Goal: Ask a question

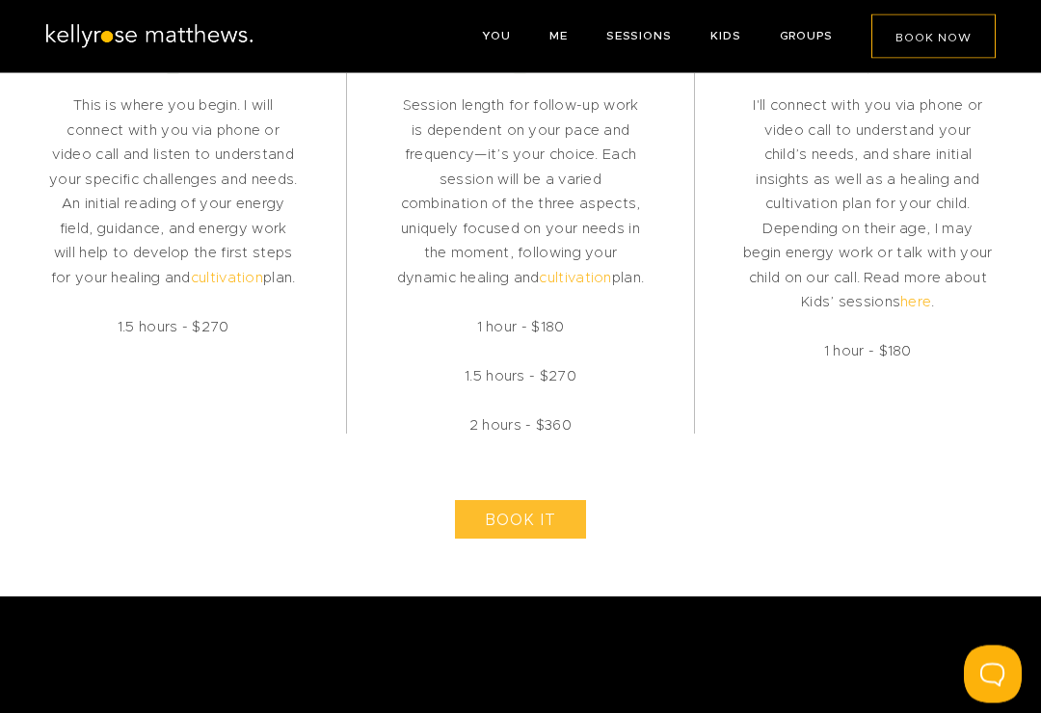
scroll to position [3752, 0]
click at [532, 528] on span "BOOK IT" at bounding box center [520, 520] width 71 height 15
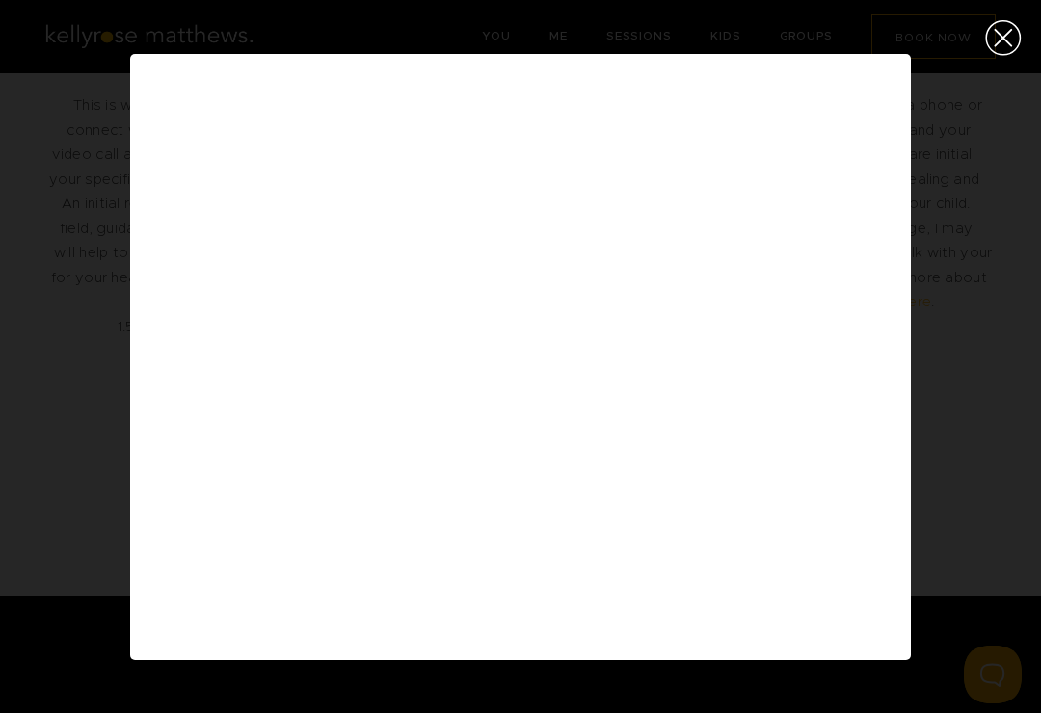
click at [999, 46] on div "Close (Press escape to close)" at bounding box center [1003, 37] width 75 height 75
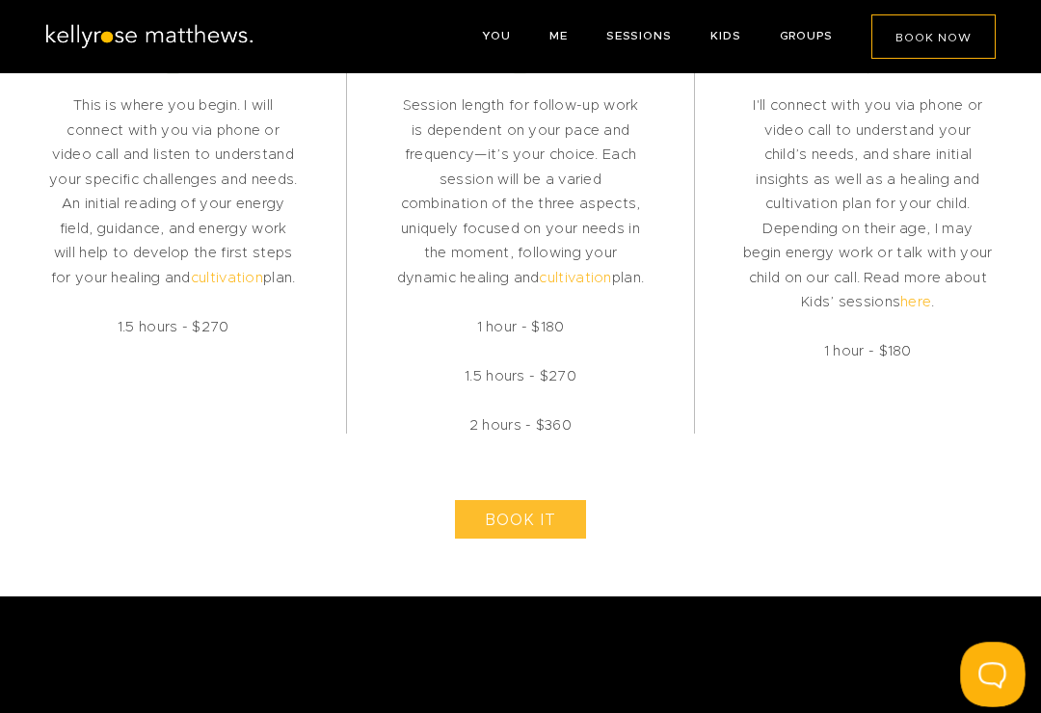
click at [998, 648] on button at bounding box center [989, 671] width 58 height 58
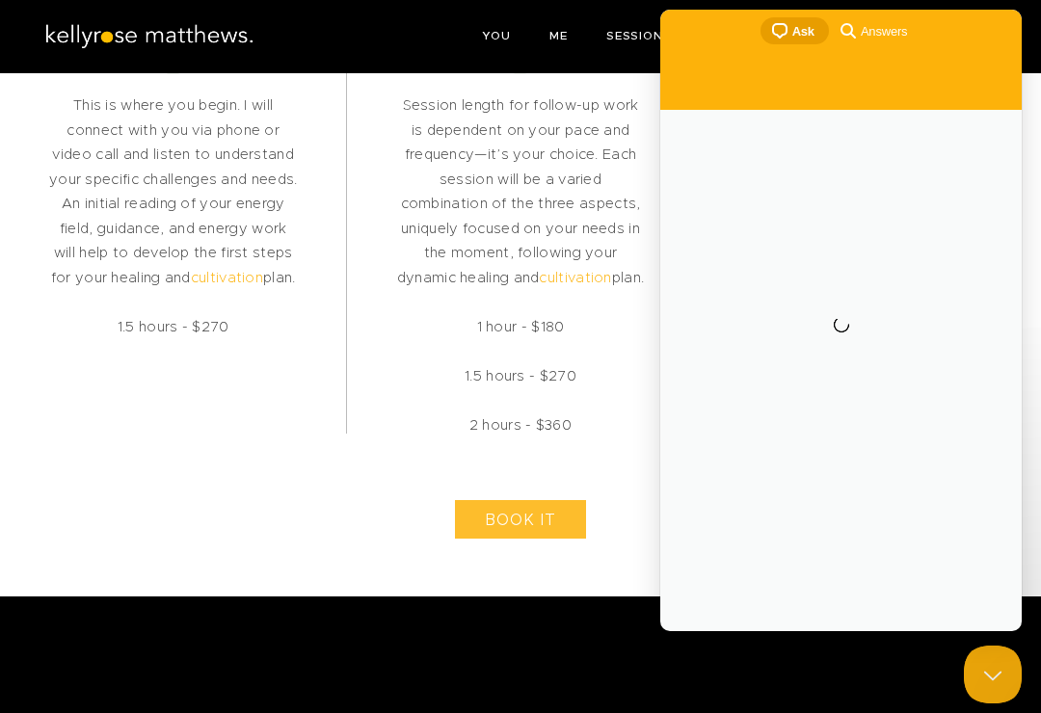
scroll to position [0, 0]
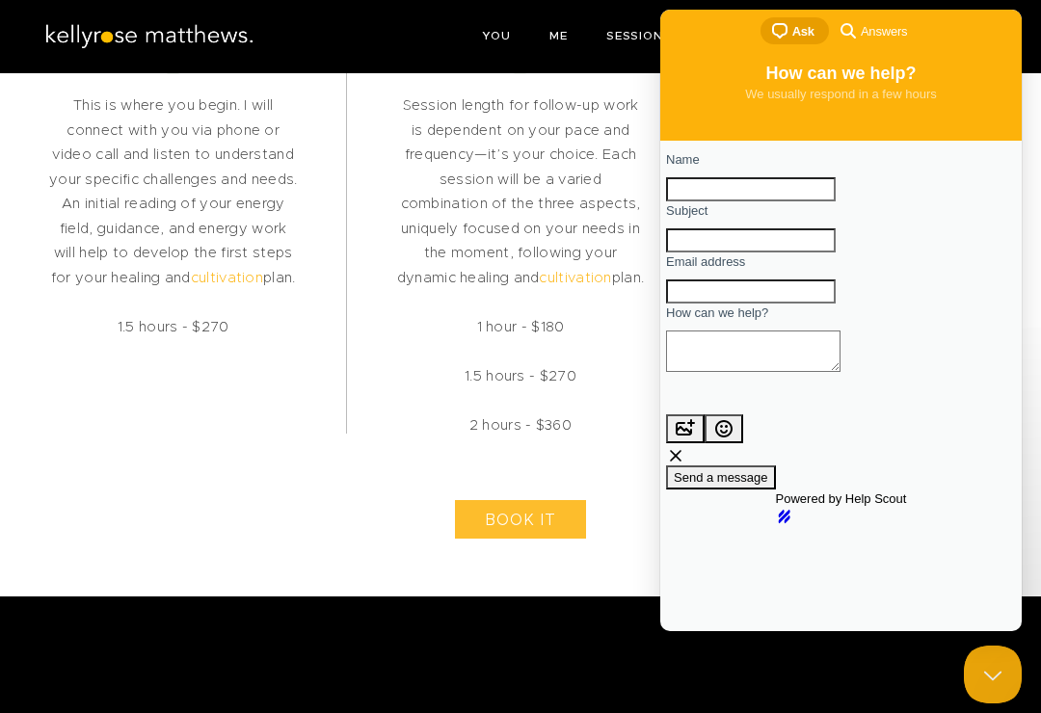
click at [705, 195] on input "Name" at bounding box center [751, 189] width 170 height 25
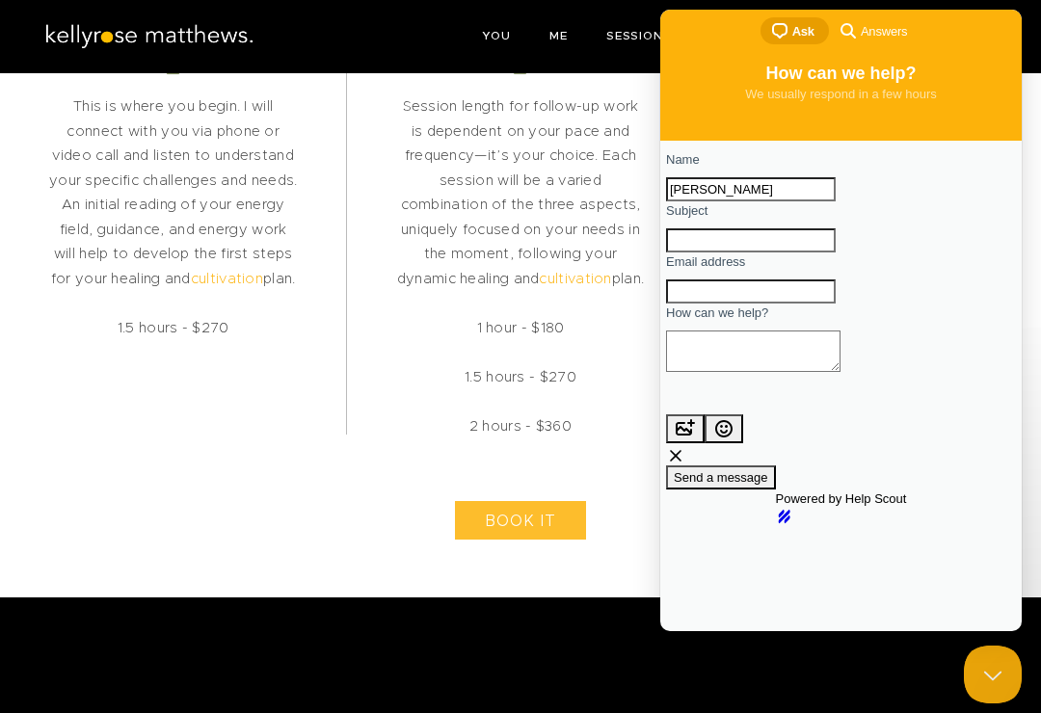
type input "[PERSON_NAME]"
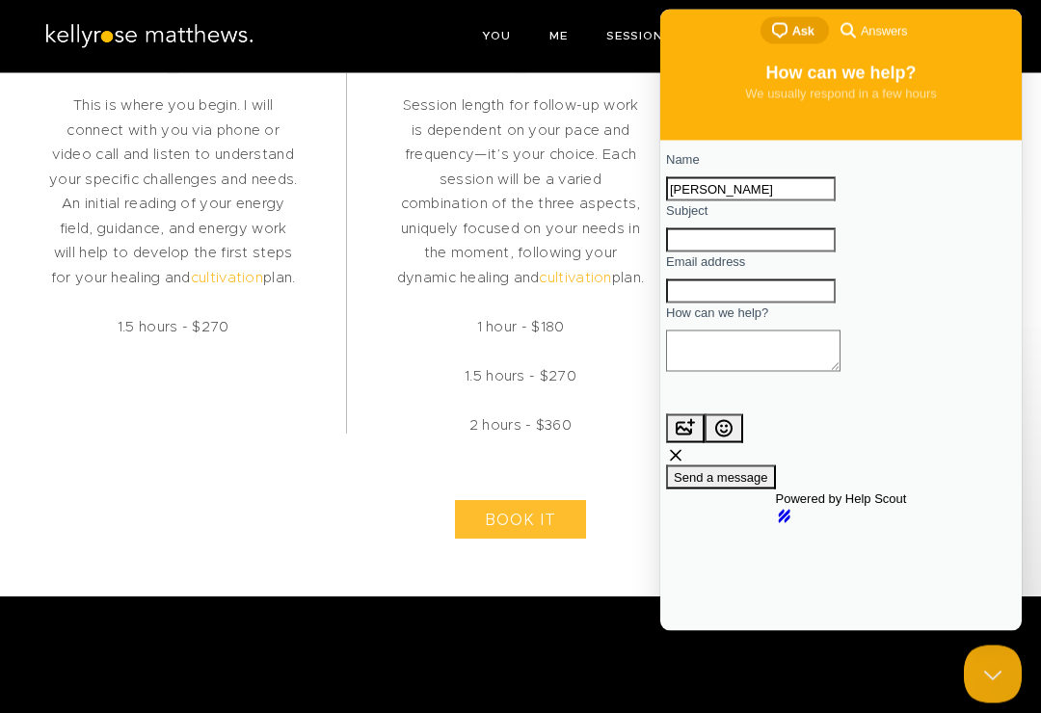
click at [727, 253] on input "Subject" at bounding box center [751, 239] width 170 height 25
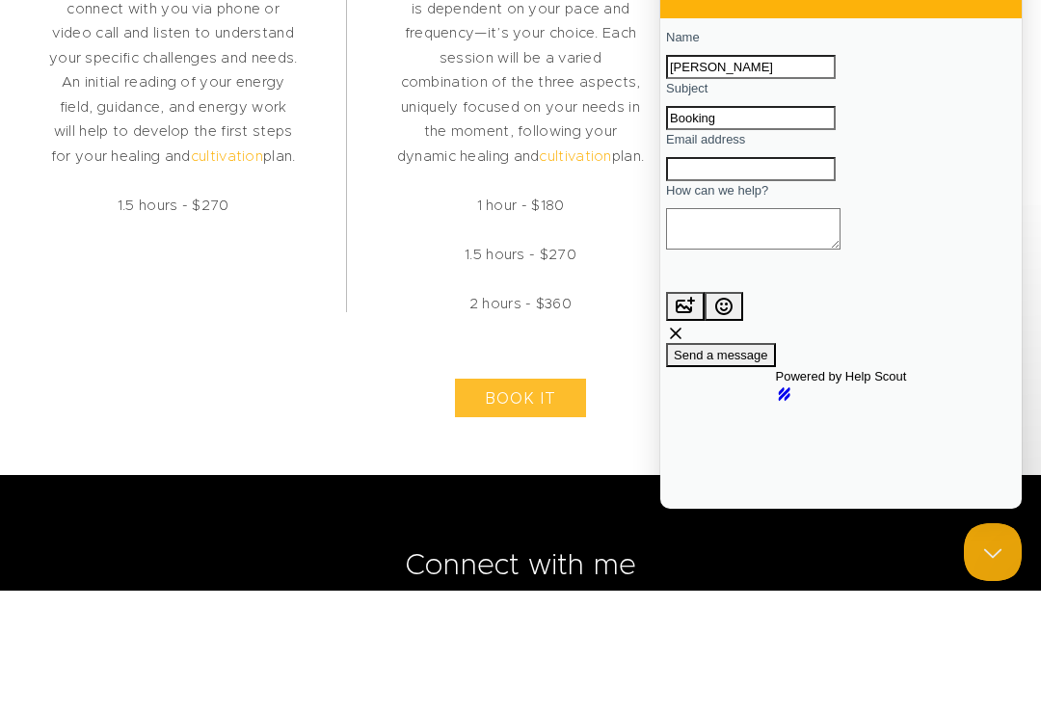
type input "Booking"
click at [712, 182] on input "Email address" at bounding box center [751, 169] width 170 height 25
type input "w"
type input "[EMAIL_ADDRESS][DOMAIN_NAME]"
click at [712, 250] on textarea "How can we help?" at bounding box center [753, 228] width 174 height 41
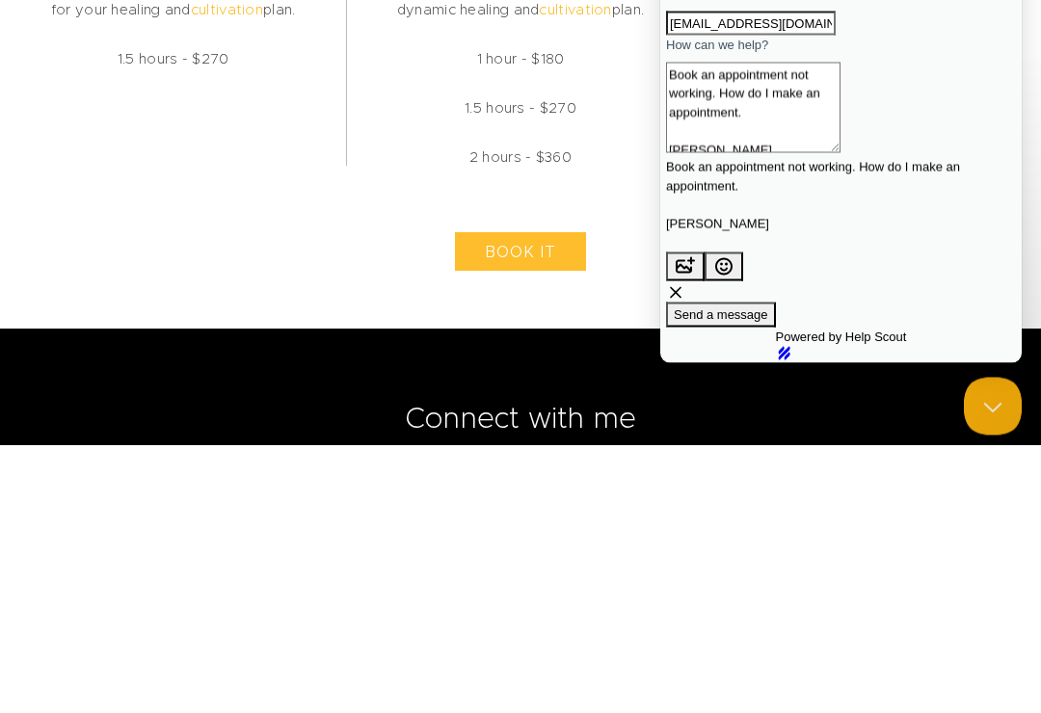
type textarea "Book an appointment not working. How do I make an appointment. [PERSON_NAME]"
click at [768, 308] on span "Send a message" at bounding box center [721, 315] width 94 height 14
